Goal: Information Seeking & Learning: Learn about a topic

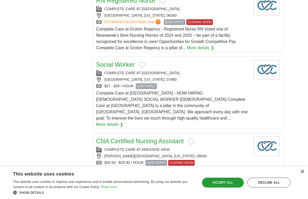
scroll to position [572, 0]
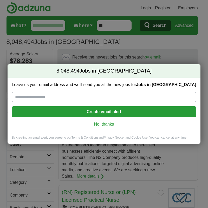
click at [108, 124] on link "No, thanks" at bounding box center [104, 125] width 176 height 6
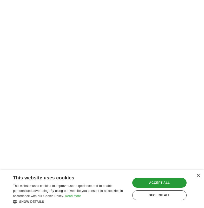
scroll to position [1223, 0]
